Goal: Information Seeking & Learning: Learn about a topic

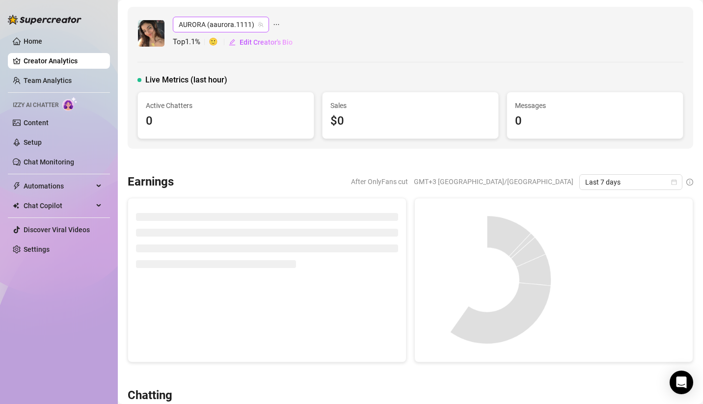
click at [229, 24] on span "AURORA (aaurora.1111)" at bounding box center [221, 24] width 84 height 15
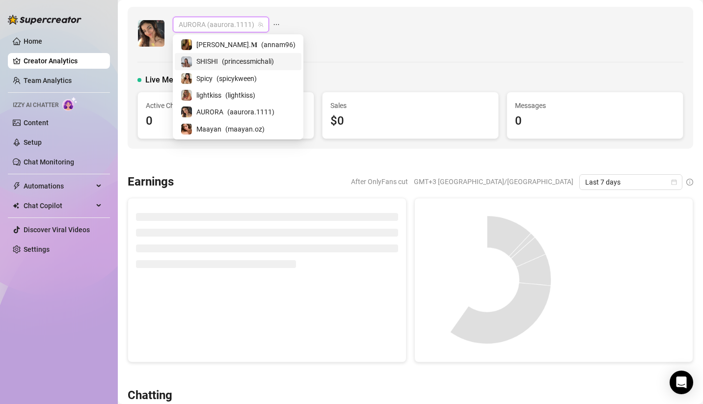
click at [231, 61] on span "( princessmichali )" at bounding box center [248, 61] width 52 height 11
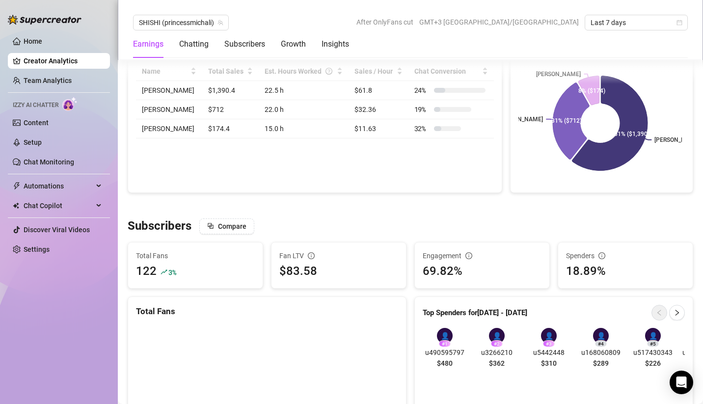
scroll to position [419, 0]
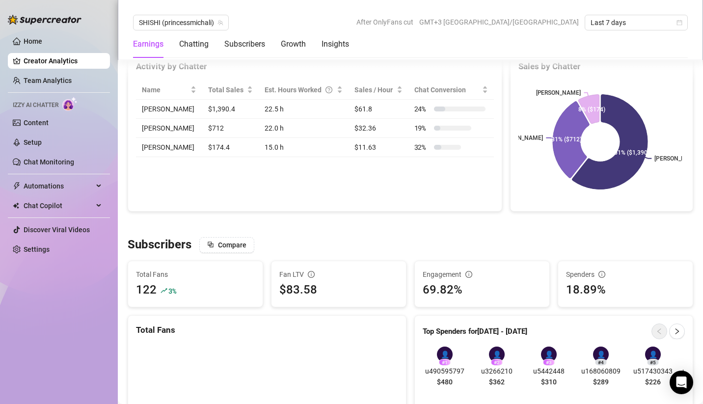
click at [160, 242] on h3 "Subscribers" at bounding box center [160, 245] width 64 height 16
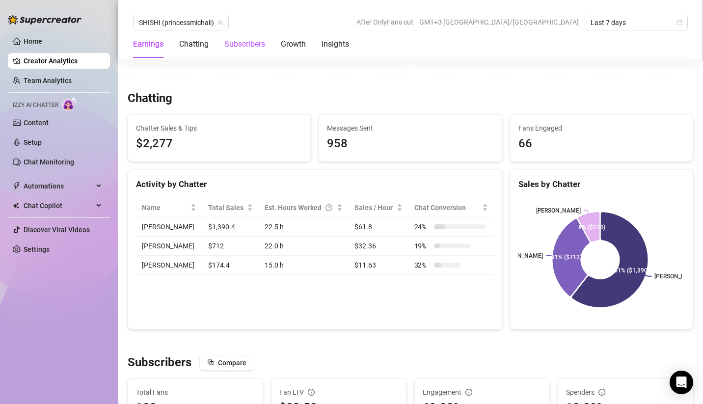
click at [241, 44] on div "Subscribers" at bounding box center [244, 44] width 41 height 12
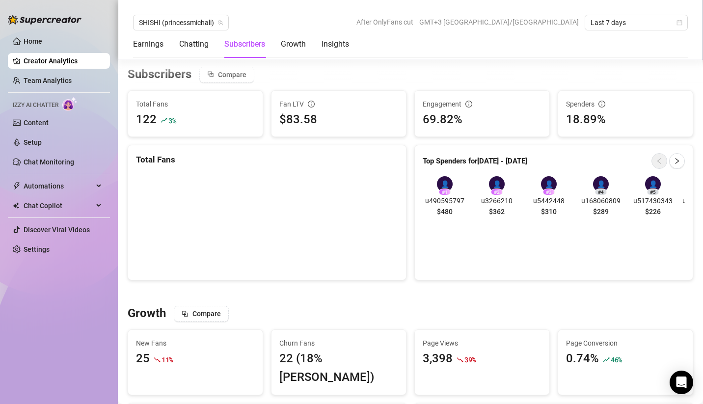
scroll to position [589, 0]
click at [331, 47] on div "Insights" at bounding box center [334, 44] width 27 height 12
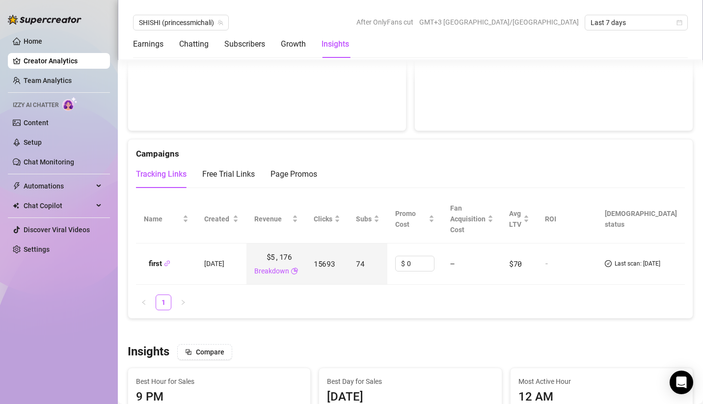
scroll to position [1008, 0]
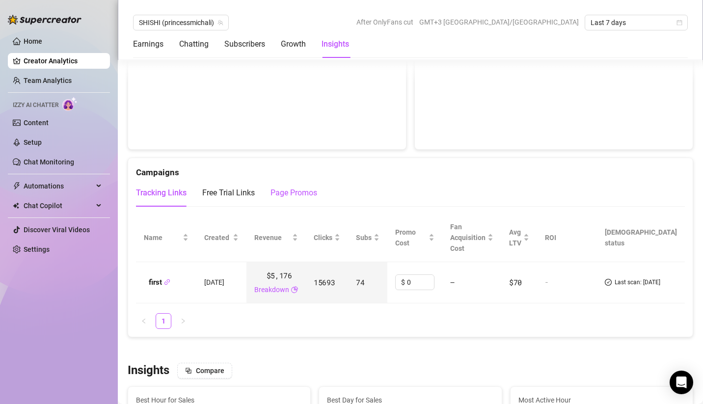
click at [306, 187] on div "Page Promos" at bounding box center [293, 193] width 47 height 12
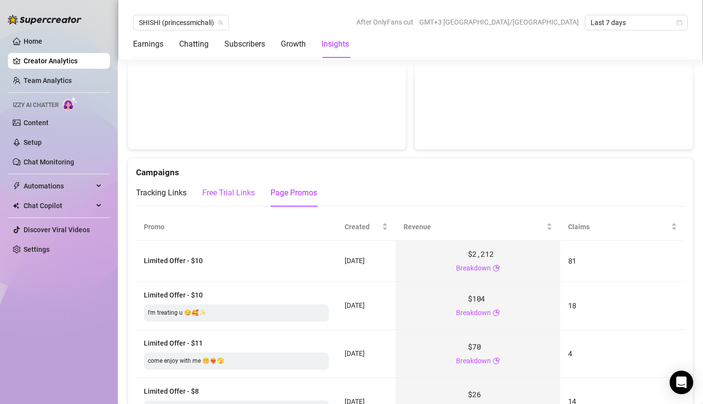
click at [222, 187] on div "Free Trial Links" at bounding box center [228, 193] width 53 height 12
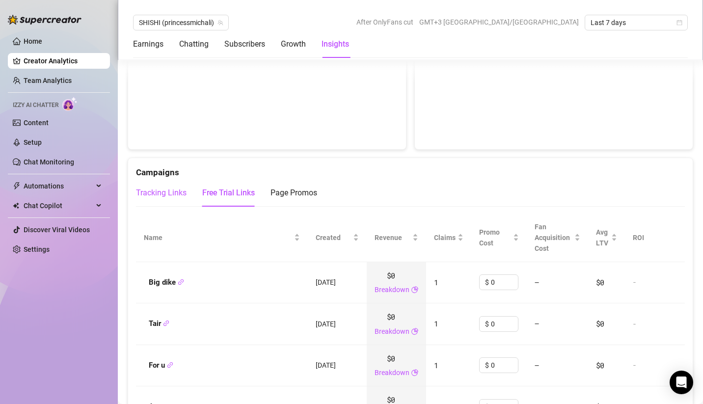
click at [152, 187] on div "Tracking Links" at bounding box center [161, 193] width 51 height 12
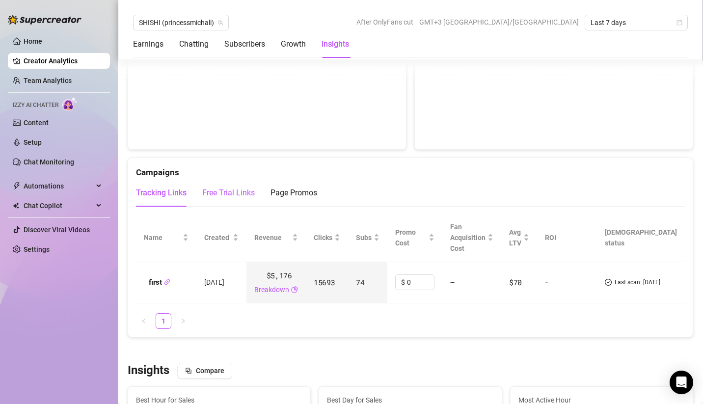
click at [227, 187] on div "Free Trial Links" at bounding box center [228, 193] width 53 height 12
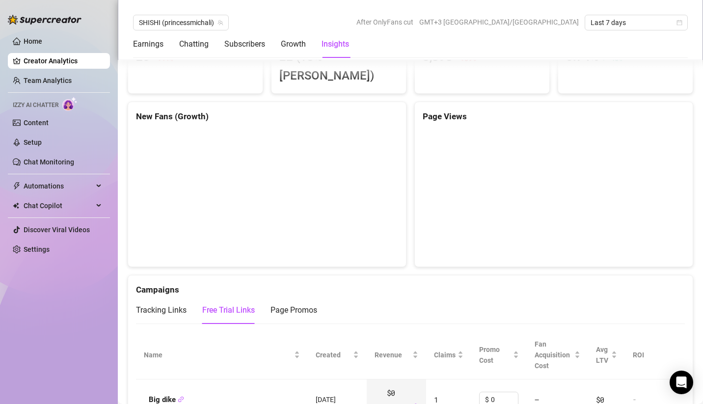
scroll to position [890, 0]
click at [297, 305] on div "Page Promos" at bounding box center [293, 311] width 47 height 12
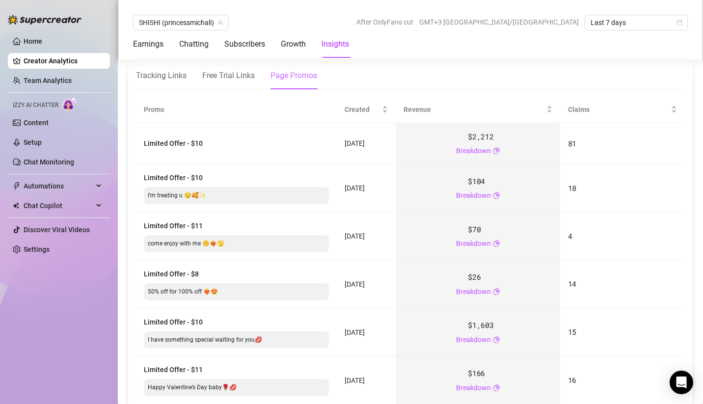
scroll to position [1125, 0]
click at [159, 46] on div "Earnings" at bounding box center [148, 44] width 30 height 12
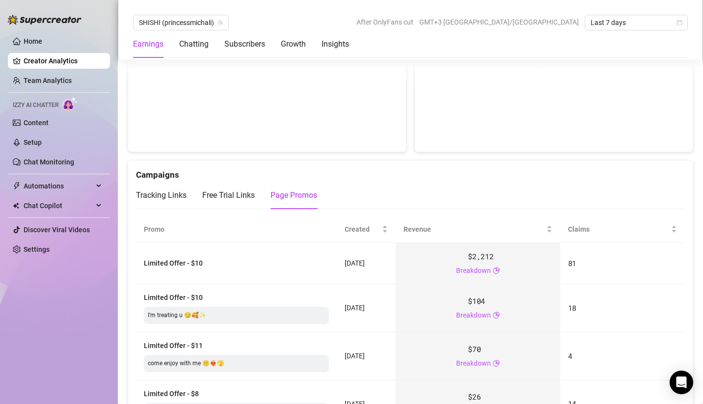
scroll to position [1060, 0]
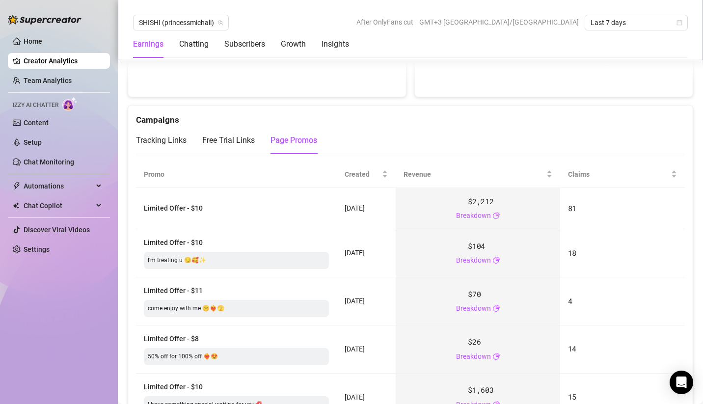
click at [170, 252] on div "I’m treating u 😏🥰✨" at bounding box center [236, 260] width 185 height 17
drag, startPoint x: 240, startPoint y: 236, endPoint x: 307, endPoint y: 239, distance: 66.8
click at [242, 252] on div "I’m treating u 😏🥰✨" at bounding box center [236, 260] width 185 height 17
click at [238, 134] on div "Free Trial Links" at bounding box center [228, 140] width 53 height 12
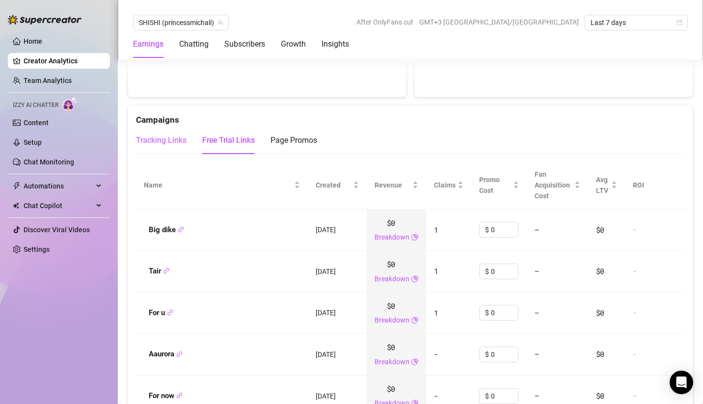
click at [147, 134] on div "Tracking Links" at bounding box center [161, 140] width 51 height 12
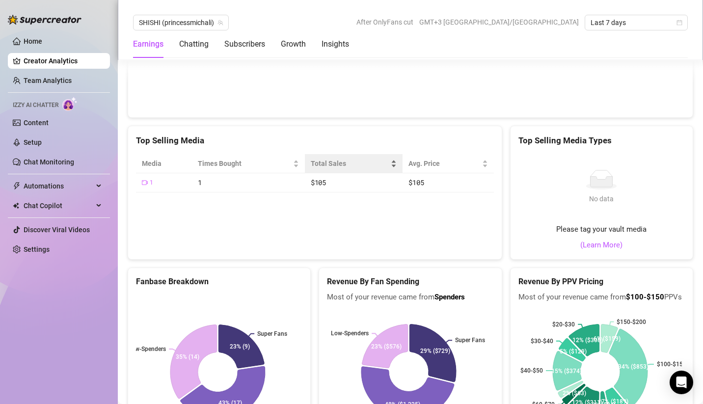
scroll to position [1531, 0]
